Goal: Use online tool/utility: Utilize a website feature to perform a specific function

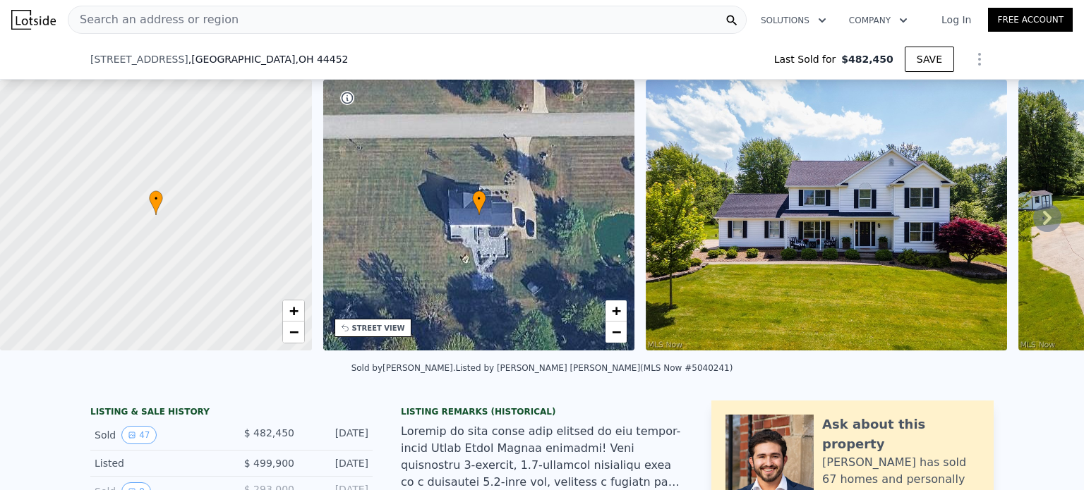
scroll to position [188, 0]
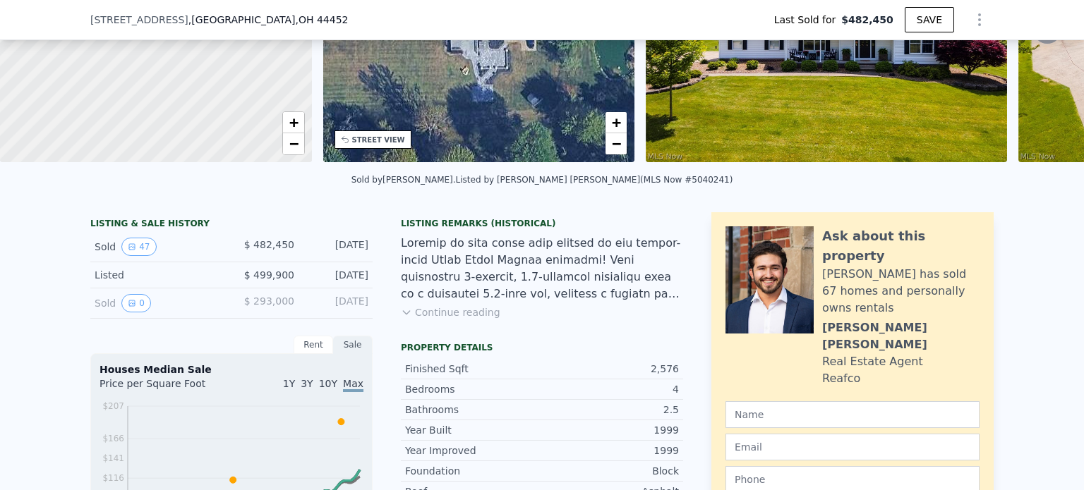
click at [460, 320] on button "Continue reading" at bounding box center [450, 312] width 99 height 14
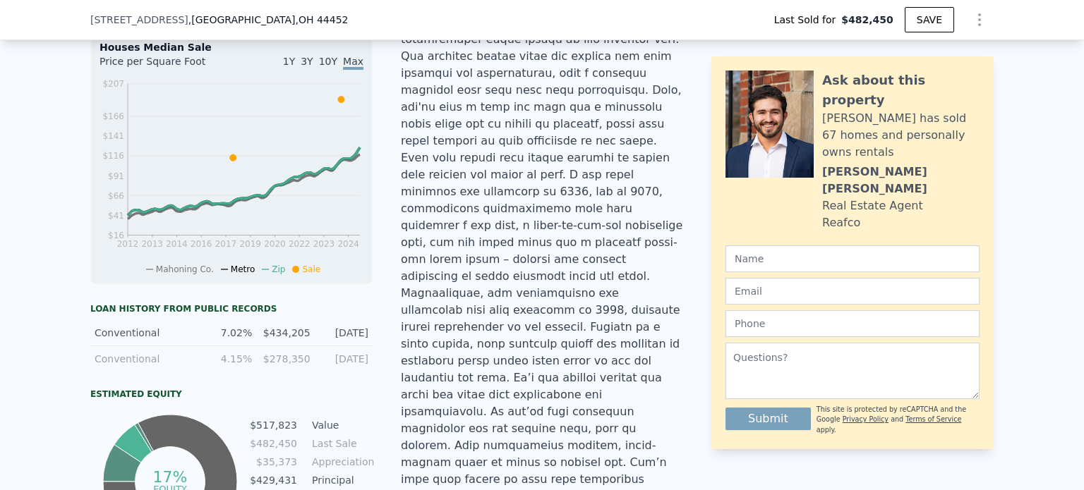
scroll to position [514, 0]
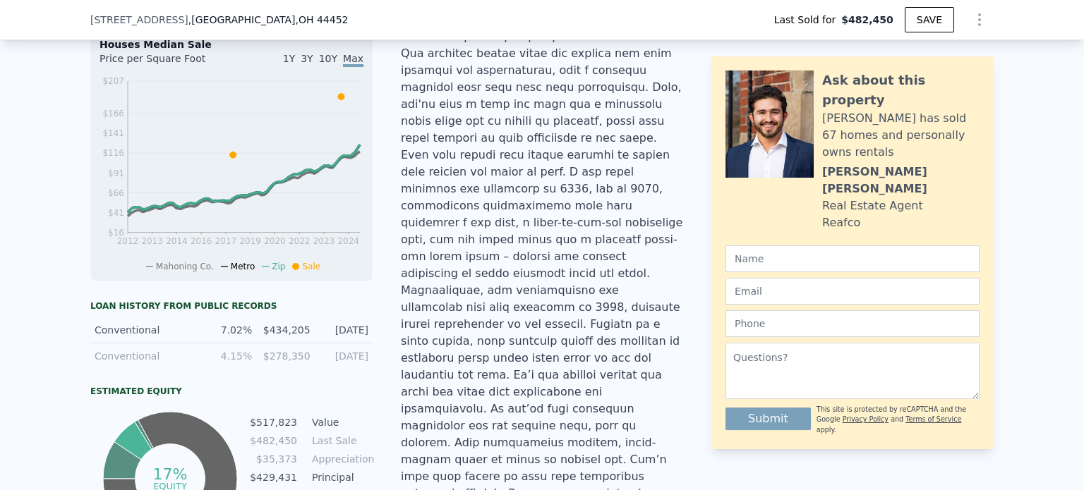
click at [516, 149] on div at bounding box center [542, 215] width 282 height 610
click at [537, 171] on div at bounding box center [542, 215] width 282 height 610
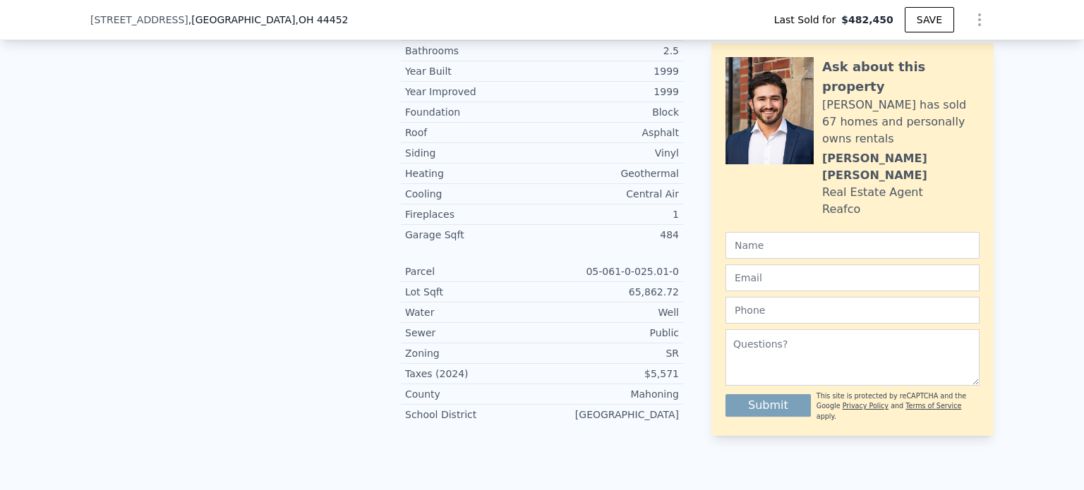
scroll to position [1089, 0]
click at [660, 305] on div "Well" at bounding box center [610, 312] width 137 height 14
click at [611, 326] on div "Public" at bounding box center [610, 333] width 137 height 14
type input "$ 518,000"
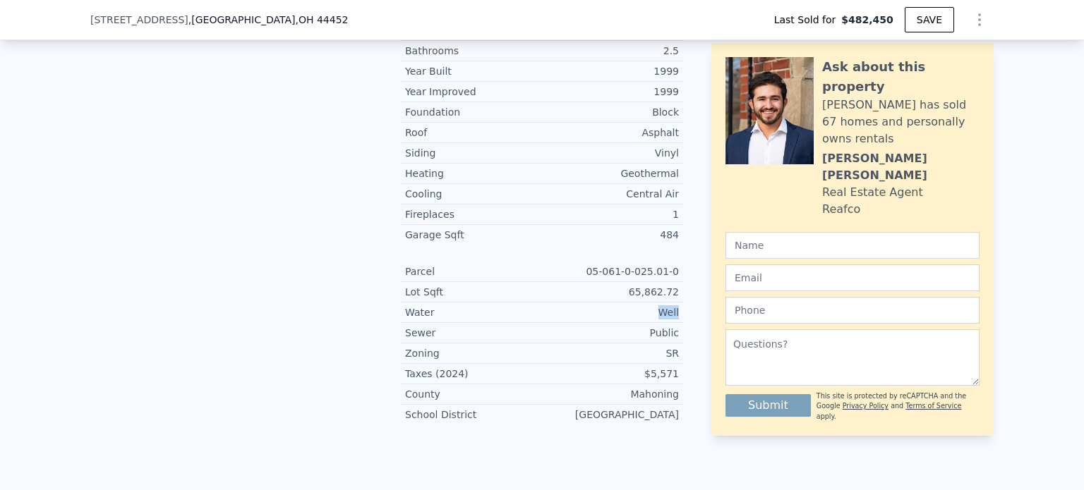
type input "-$ 21,636"
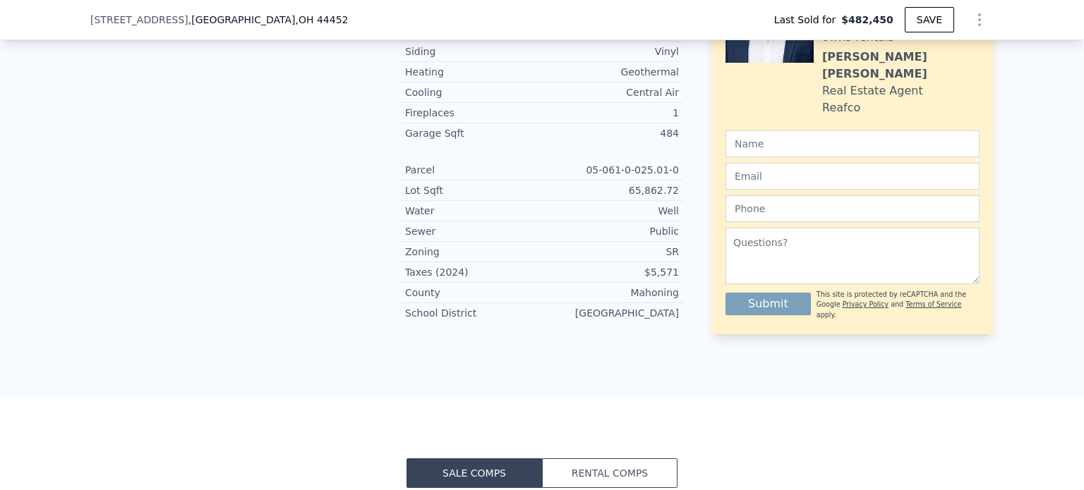
scroll to position [1190, 0]
click at [657, 266] on div "$5,571" at bounding box center [610, 273] width 137 height 14
click at [602, 266] on div "$5,571" at bounding box center [610, 273] width 137 height 14
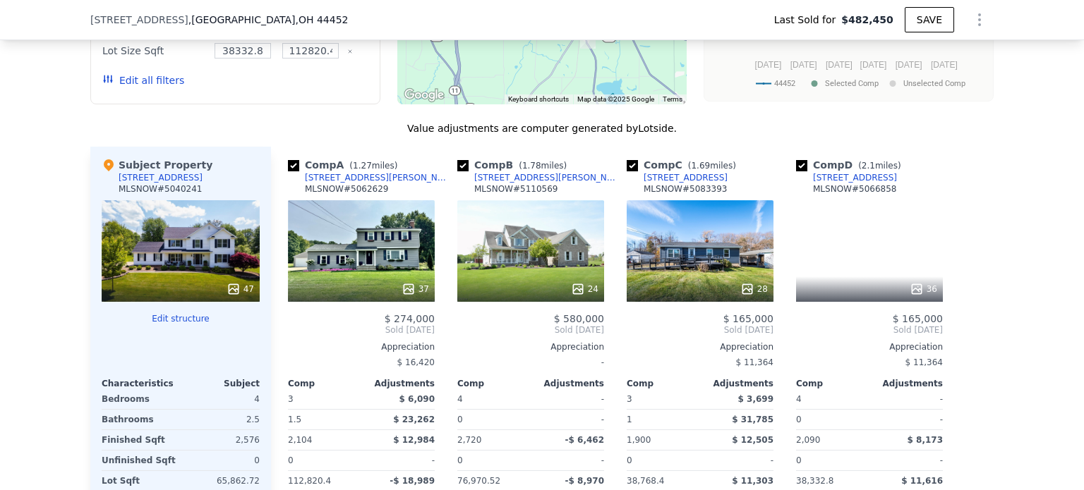
scroll to position [1865, 0]
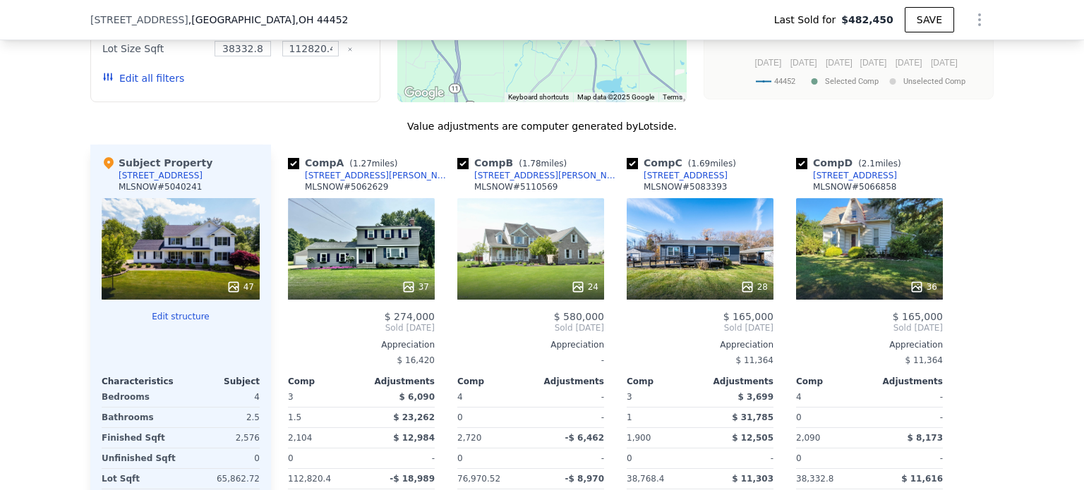
click at [231, 280] on icon at bounding box center [233, 287] width 14 height 14
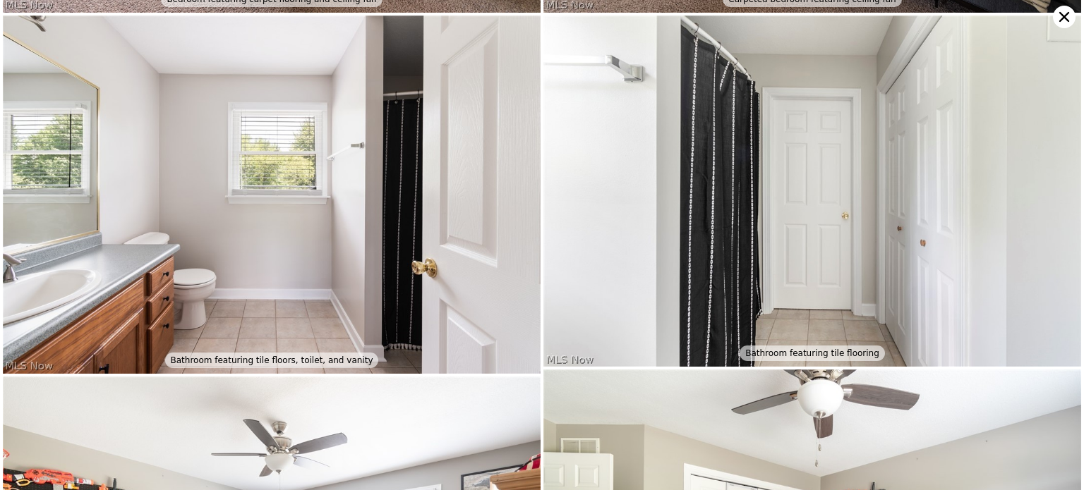
scroll to position [4335, 0]
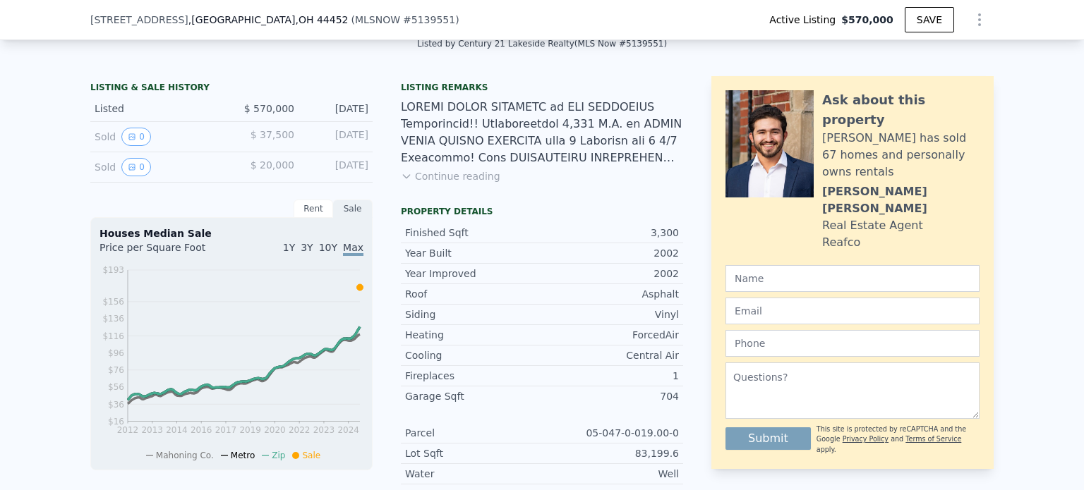
scroll to position [325, 0]
click at [135, 146] on button "0" at bounding box center [136, 137] width 30 height 18
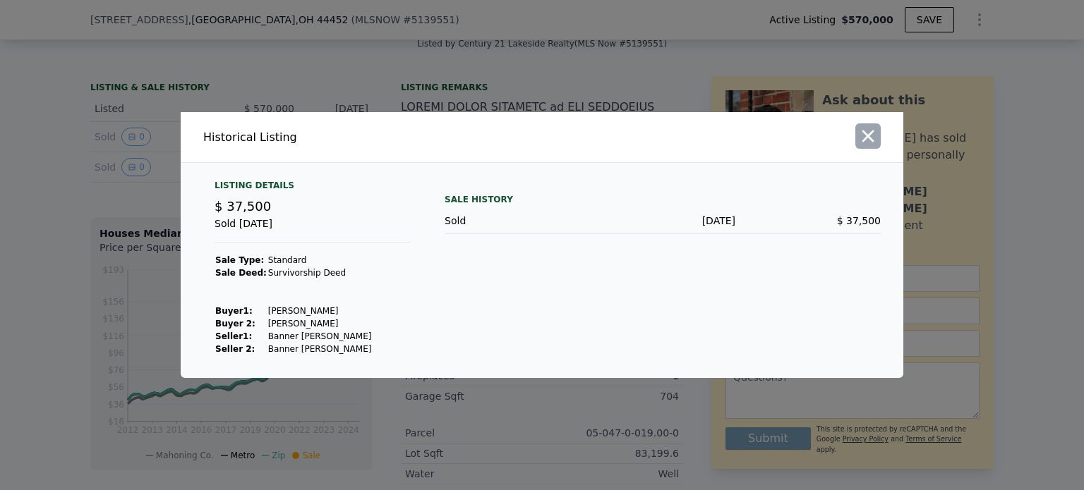
click at [859, 143] on icon "button" at bounding box center [868, 136] width 20 height 20
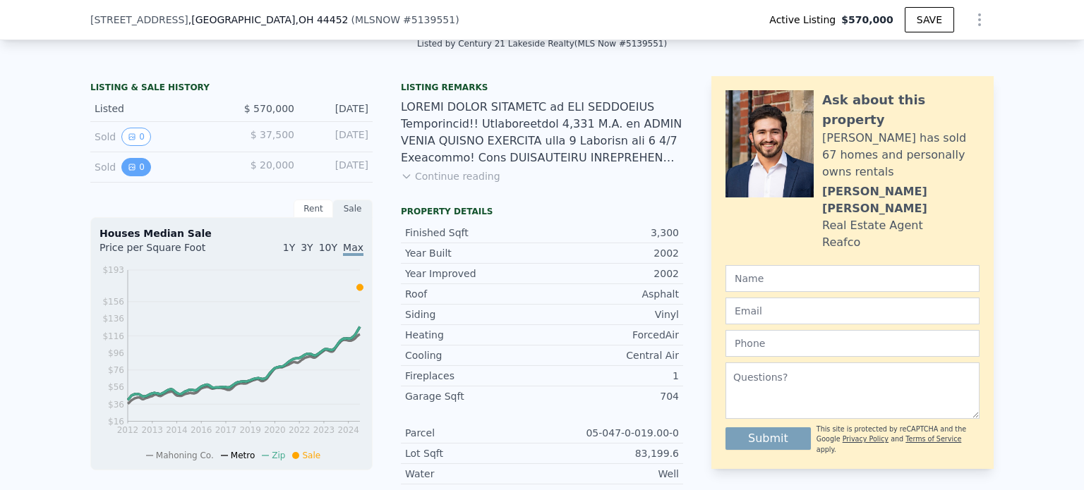
click at [129, 170] on icon "View historical data" at bounding box center [132, 167] width 6 height 6
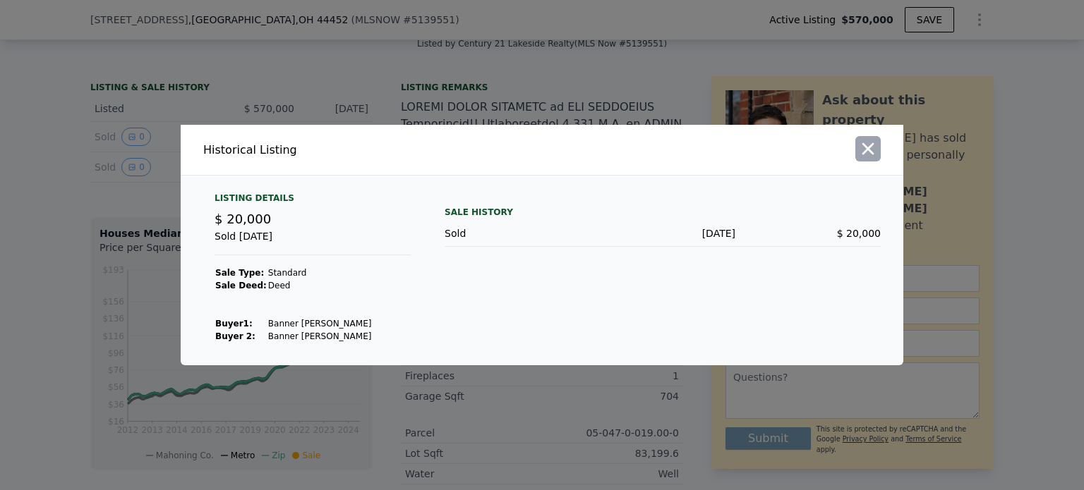
click at [869, 152] on icon "button" at bounding box center [868, 149] width 12 height 12
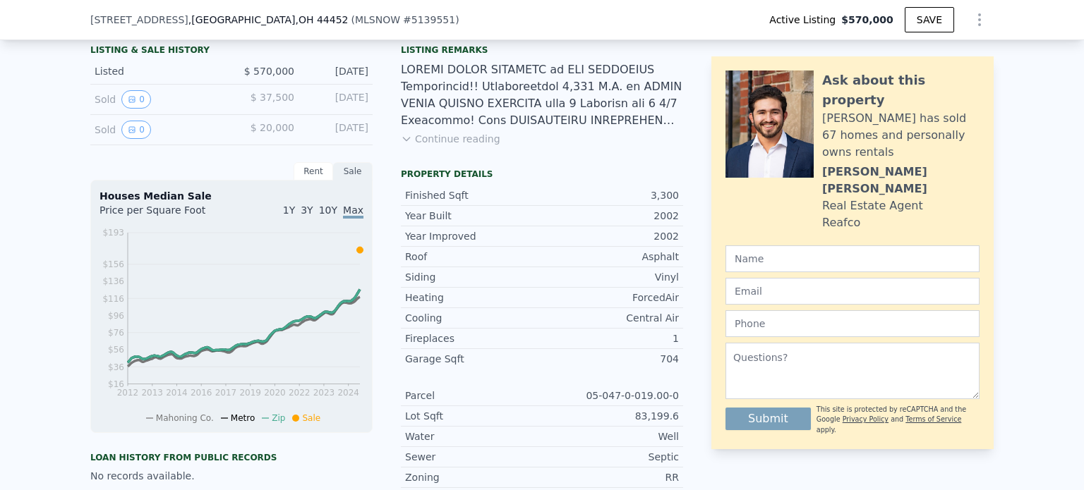
scroll to position [363, 0]
click at [445, 145] on button "Continue reading" at bounding box center [450, 138] width 99 height 14
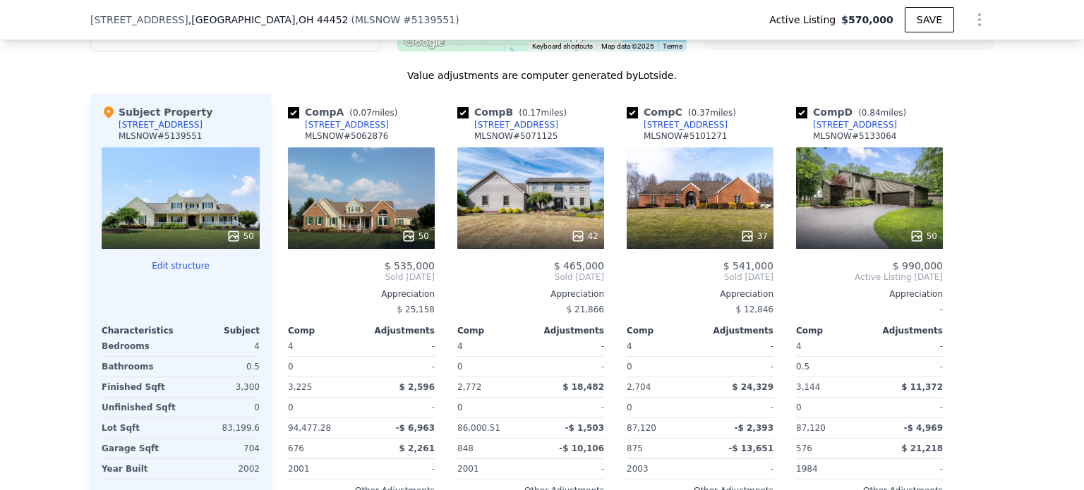
scroll to position [1722, 0]
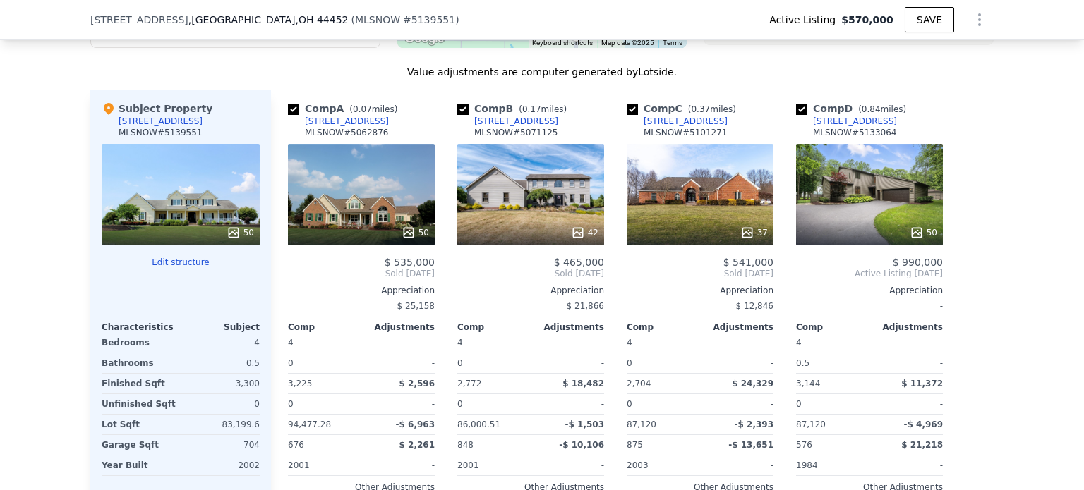
click at [235, 226] on icon at bounding box center [233, 233] width 14 height 14
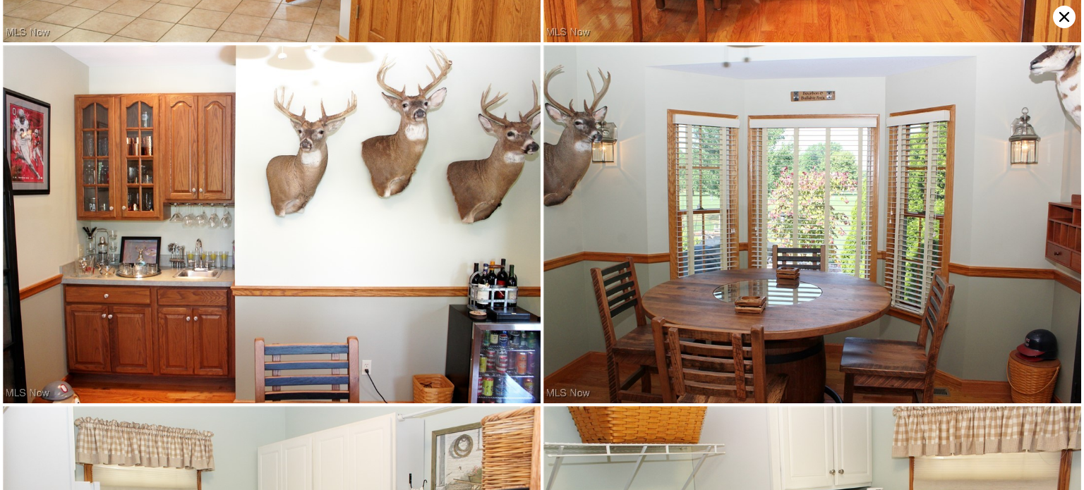
scroll to position [3218, 0]
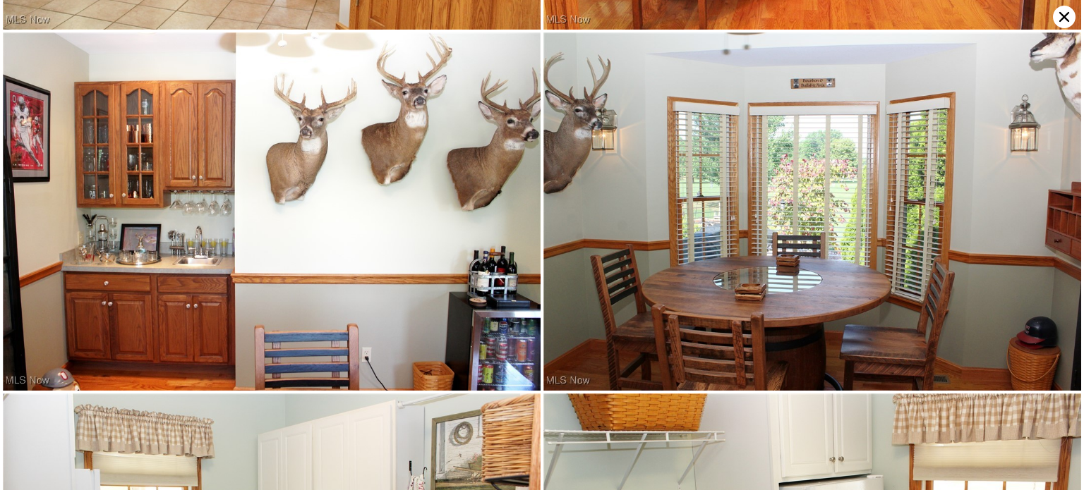
click at [484, 228] on img at bounding box center [272, 211] width 538 height 358
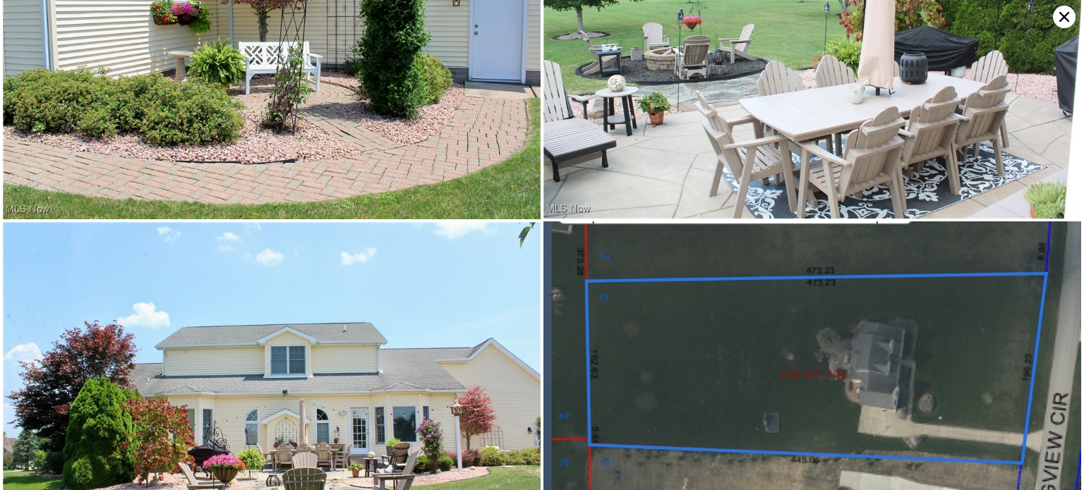
scroll to position [8447, 0]
